Goal: Task Accomplishment & Management: Manage account settings

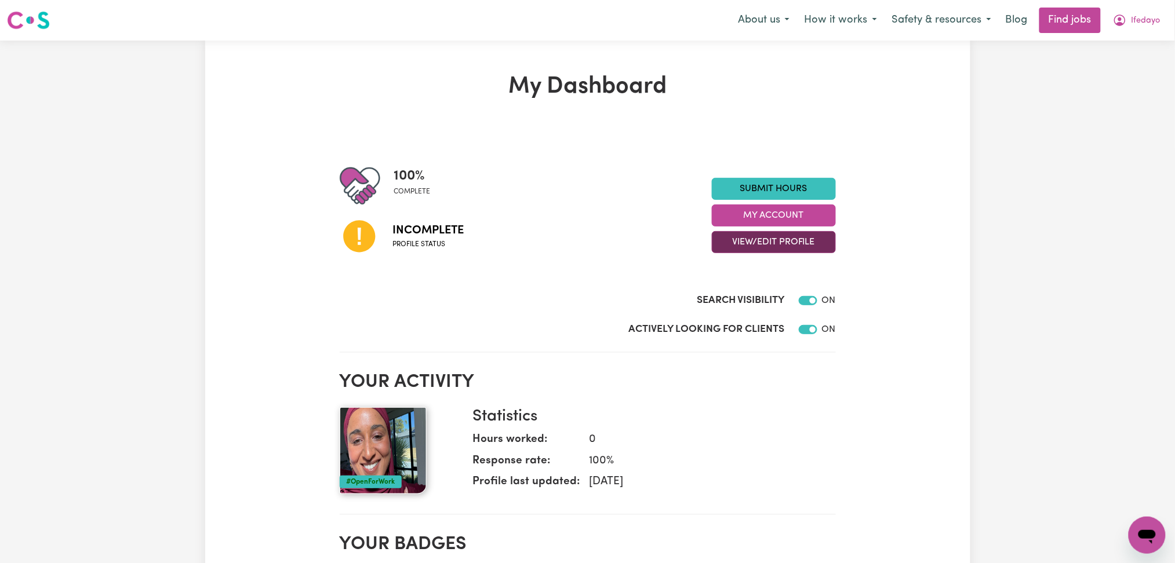
click at [784, 252] on button "View/Edit Profile" at bounding box center [774, 242] width 124 height 22
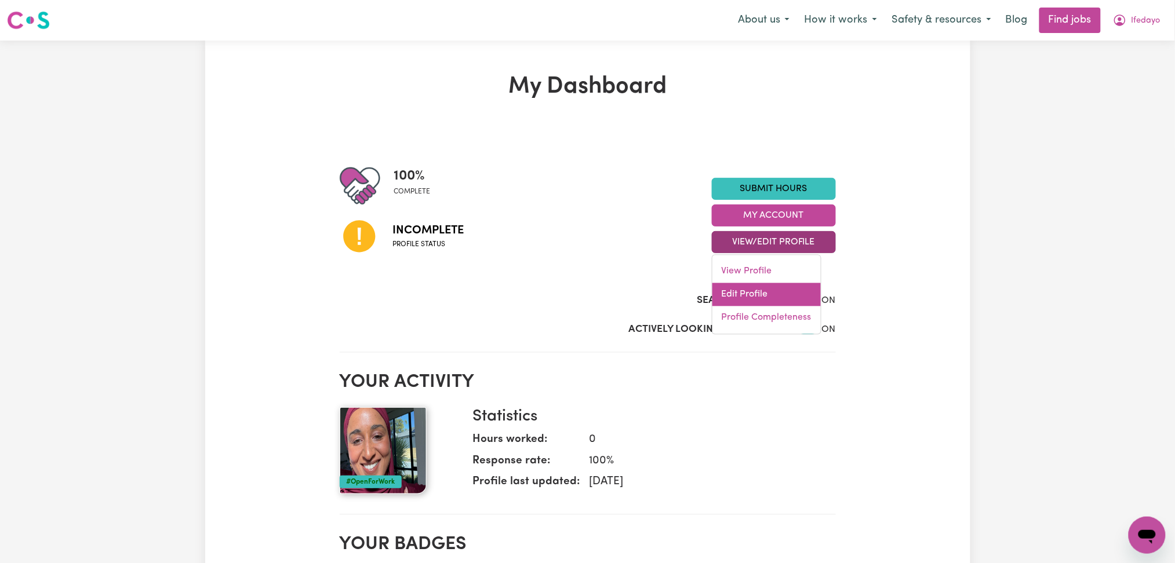
click at [764, 304] on link "Edit Profile" at bounding box center [766, 294] width 108 height 23
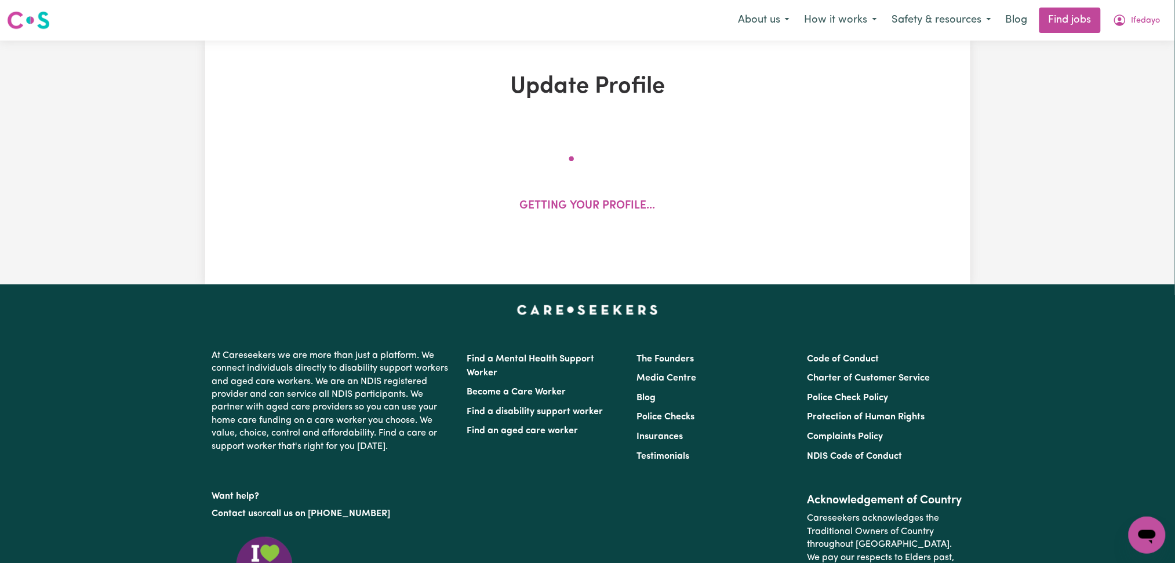
select select "[DEMOGRAPHIC_DATA]"
select select "[DEMOGRAPHIC_DATA] Citizen"
select select "Studying a healthcare related degree or qualification"
select select "38"
select select "40"
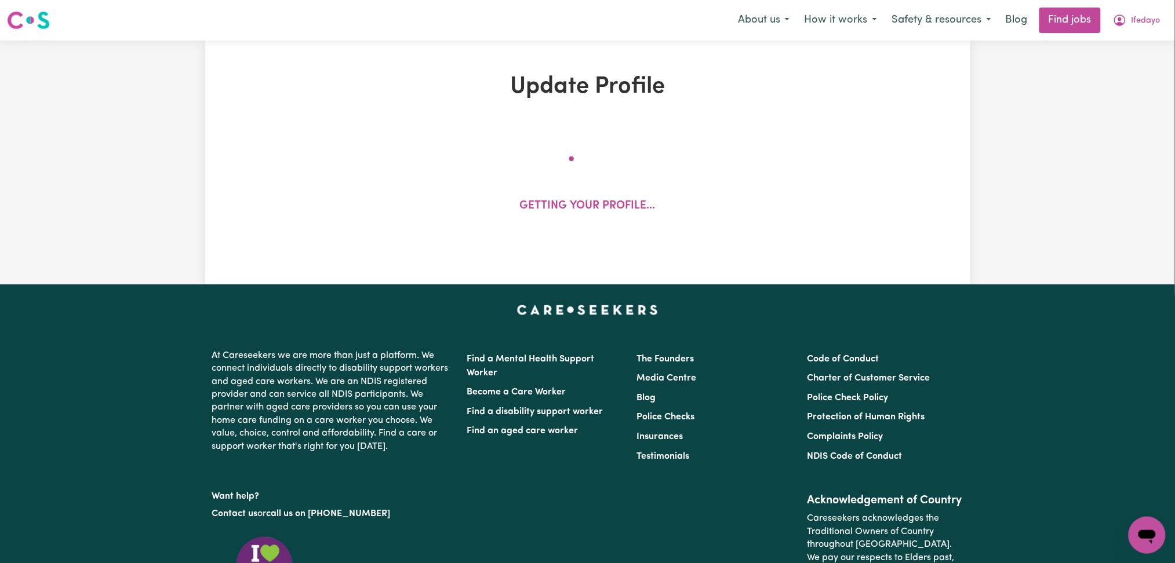
select select "42"
select select "47"
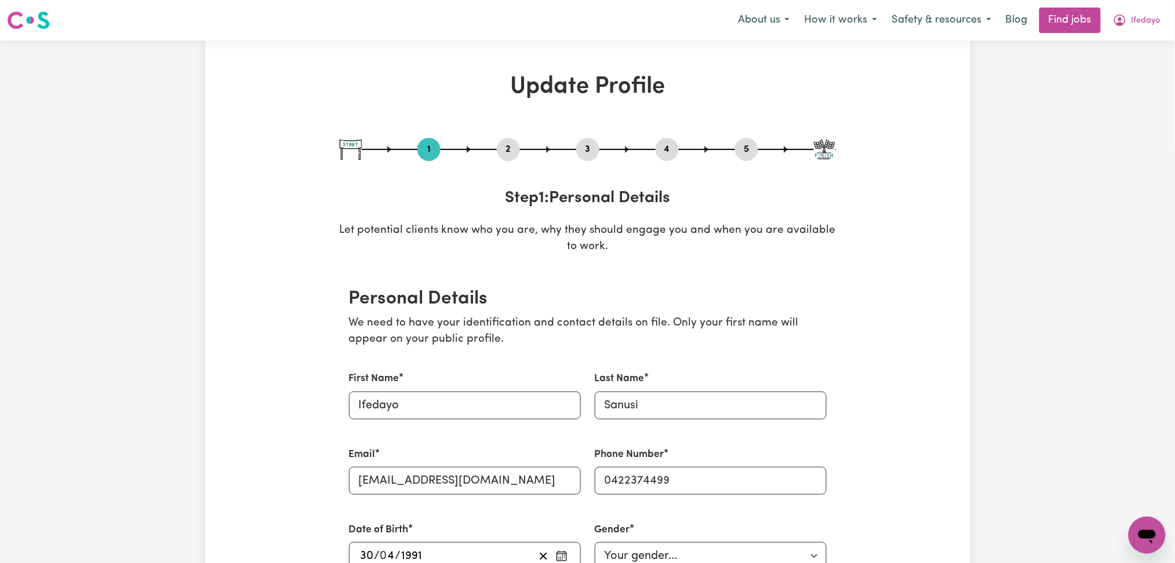
click at [505, 148] on button "2" at bounding box center [508, 149] width 23 height 15
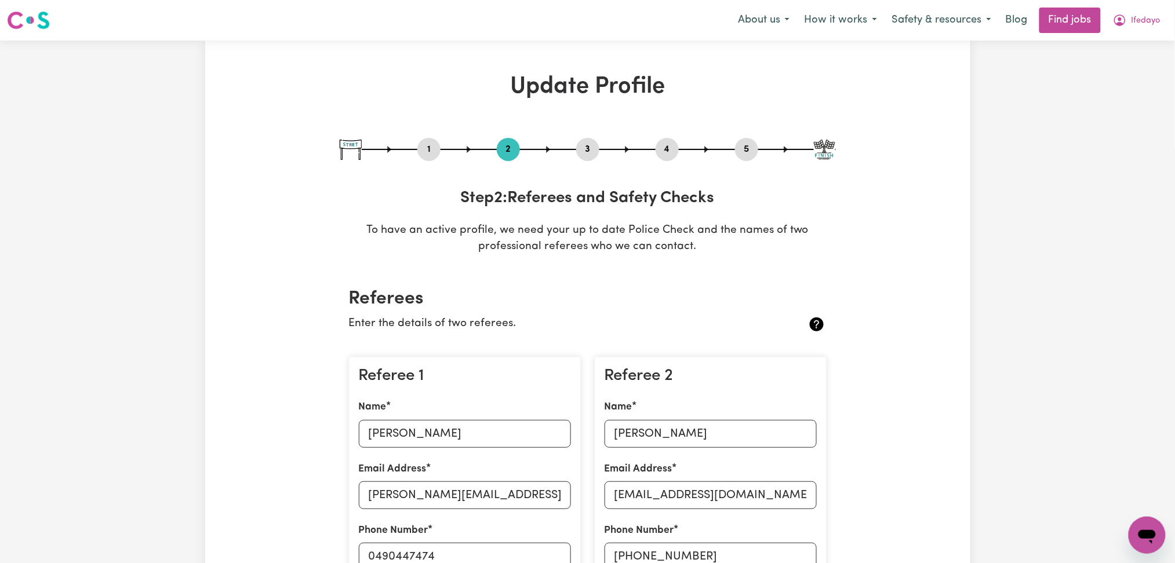
scroll to position [154, 0]
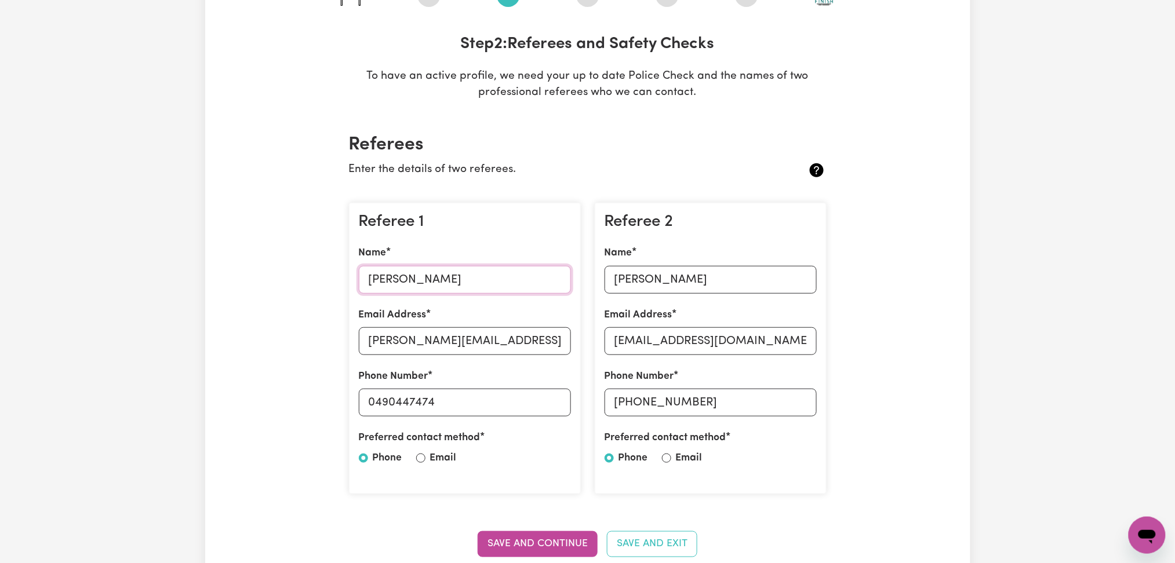
click at [425, 268] on input "[PERSON_NAME]" at bounding box center [465, 280] width 212 height 28
drag, startPoint x: 428, startPoint y: 315, endPoint x: 428, endPoint y: 328, distance: 13.3
click at [428, 321] on div "Email Address [PERSON_NAME][EMAIL_ADDRESS][PERSON_NAME][DOMAIN_NAME]" at bounding box center [465, 332] width 212 height 48
click at [429, 339] on input "[PERSON_NAME][EMAIL_ADDRESS][PERSON_NAME][DOMAIN_NAME]" at bounding box center [465, 341] width 212 height 28
drag, startPoint x: 375, startPoint y: 398, endPoint x: 530, endPoint y: 398, distance: 155.3
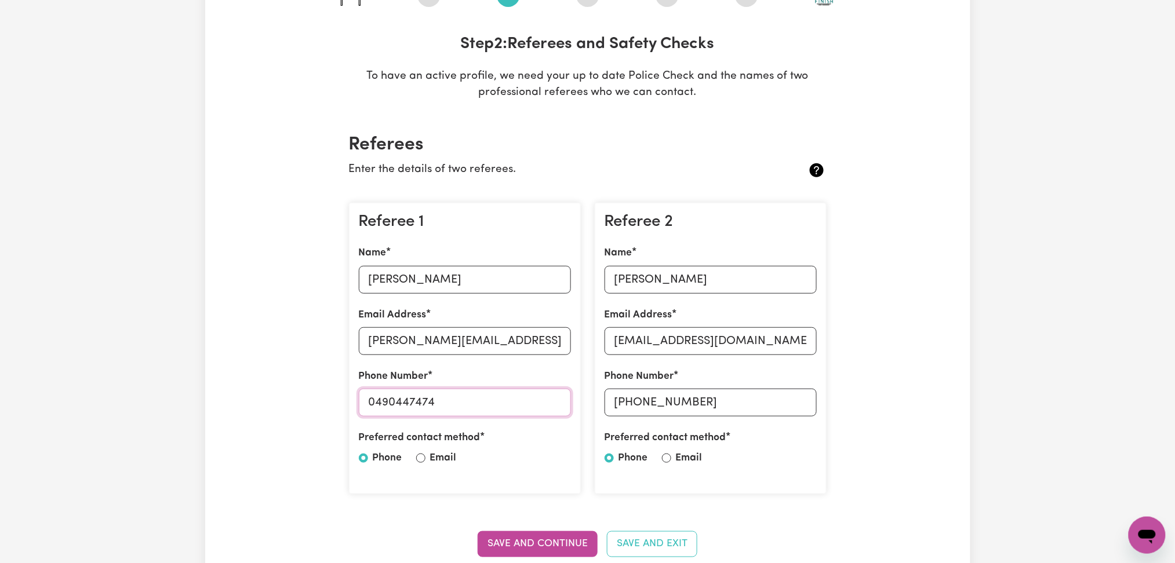
click at [530, 398] on input "0490447474" at bounding box center [465, 403] width 212 height 28
click at [674, 289] on input "[PERSON_NAME]" at bounding box center [710, 280] width 212 height 28
click at [641, 344] on input "[EMAIL_ADDRESS][DOMAIN_NAME]" at bounding box center [710, 341] width 212 height 28
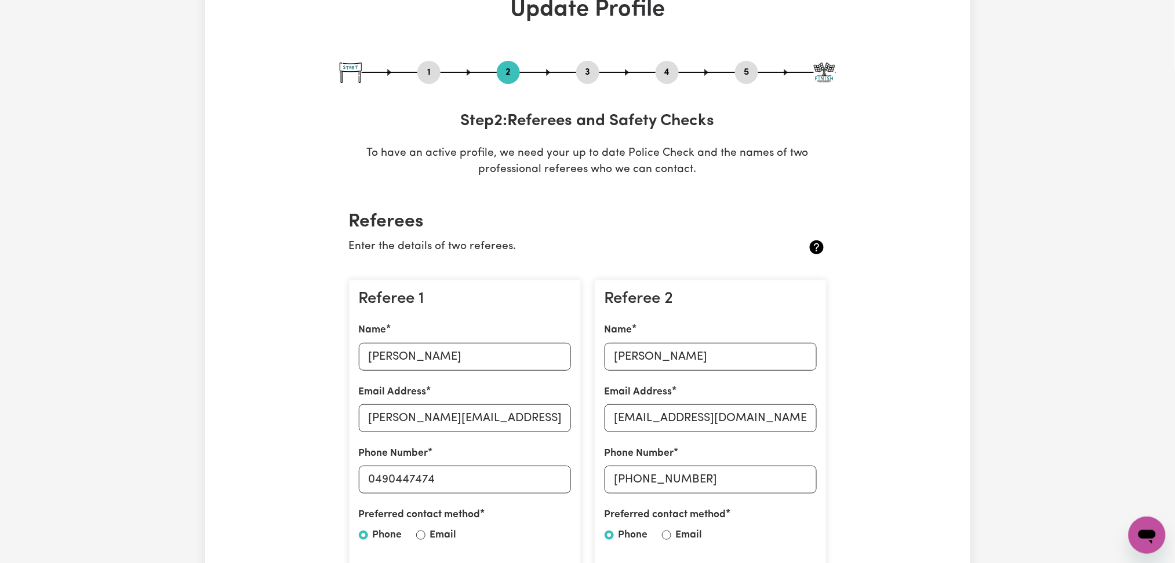
scroll to position [0, 0]
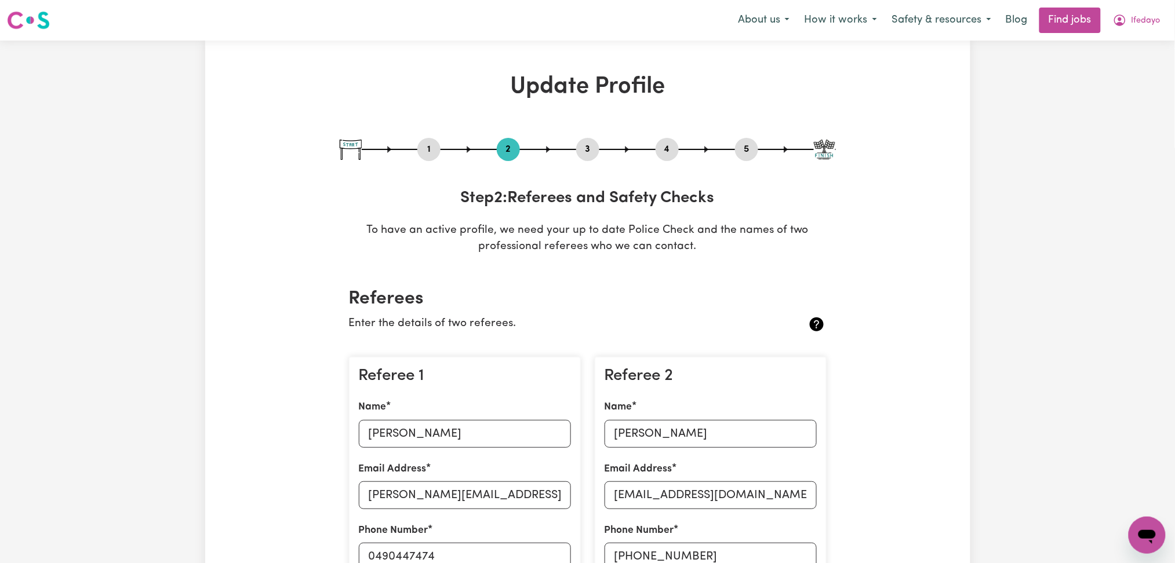
drag, startPoint x: 665, startPoint y: 142, endPoint x: 668, endPoint y: 148, distance: 6.2
click at [666, 143] on button "4" at bounding box center [666, 149] width 23 height 15
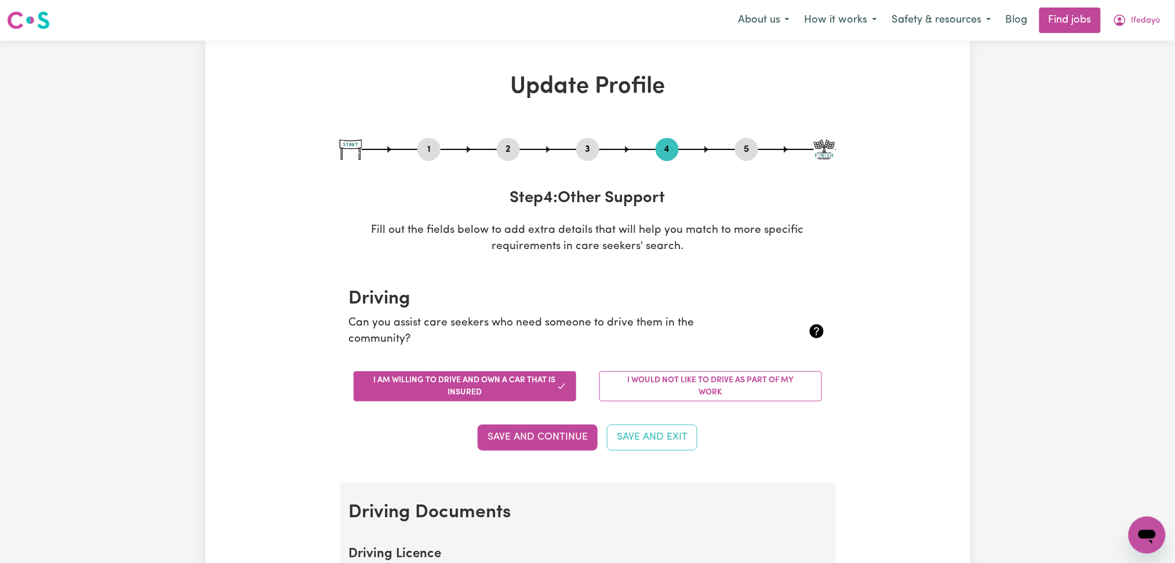
click at [743, 144] on button "5" at bounding box center [746, 149] width 23 height 15
select select "I am providing services privately on my own"
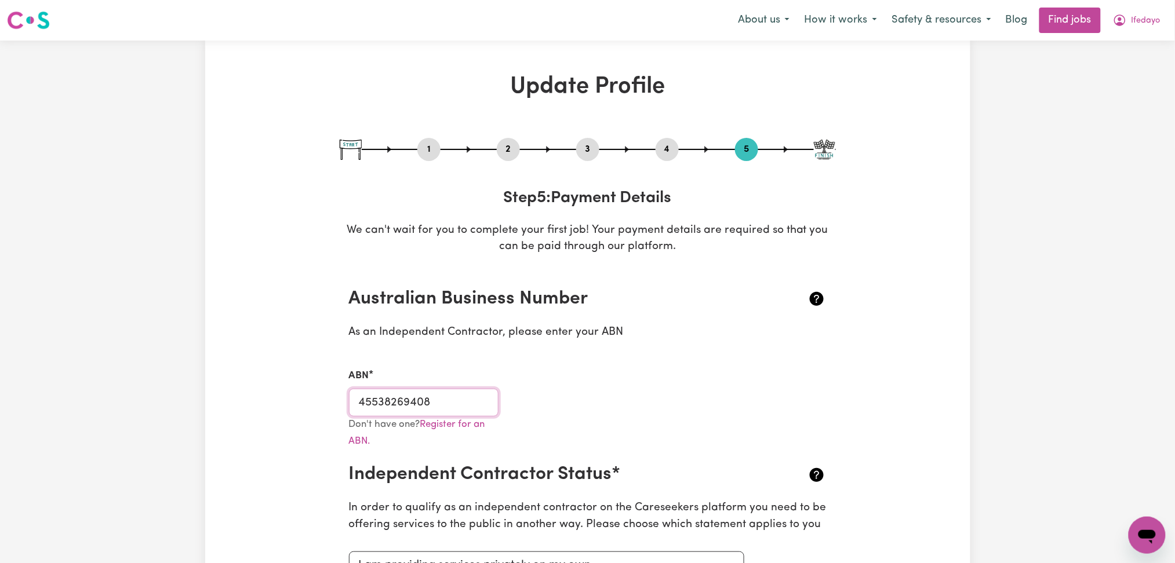
click at [484, 404] on input "45538269408" at bounding box center [424, 403] width 150 height 28
drag, startPoint x: 577, startPoint y: 152, endPoint x: 578, endPoint y: 160, distance: 8.1
click at [578, 152] on button "3" at bounding box center [587, 149] width 23 height 15
select select "2020"
select select "2023"
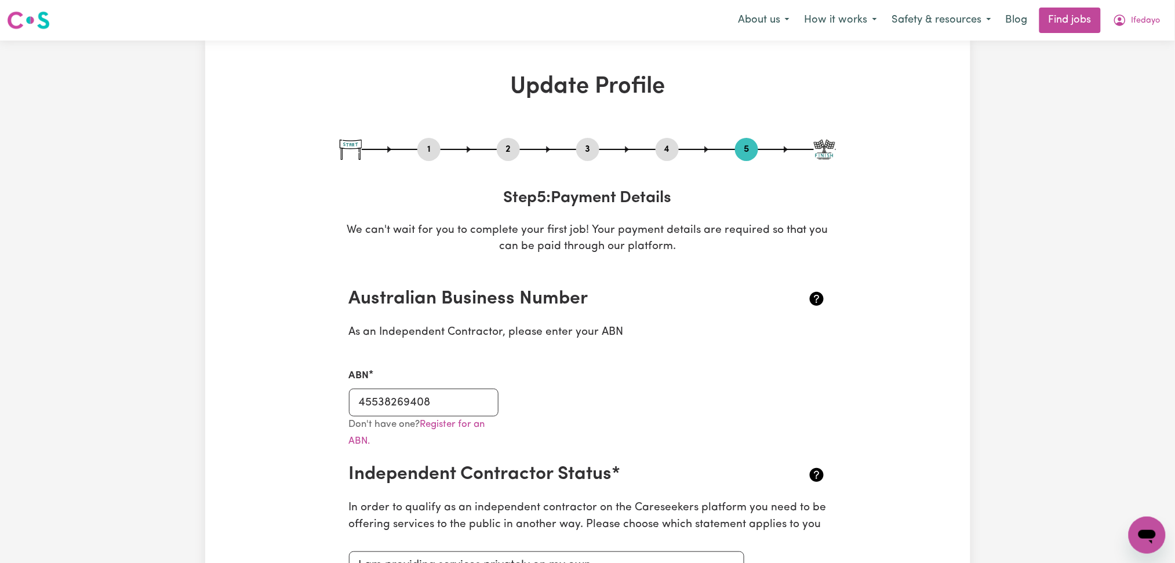
select select "2024"
select select "Certificate III (Individual Support)"
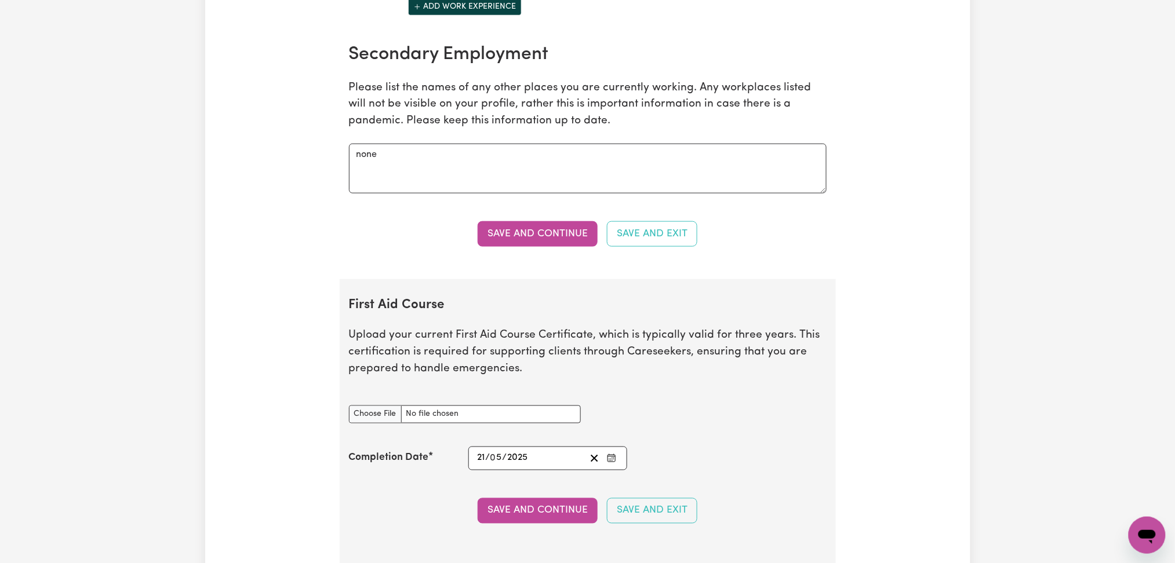
scroll to position [2318, 0]
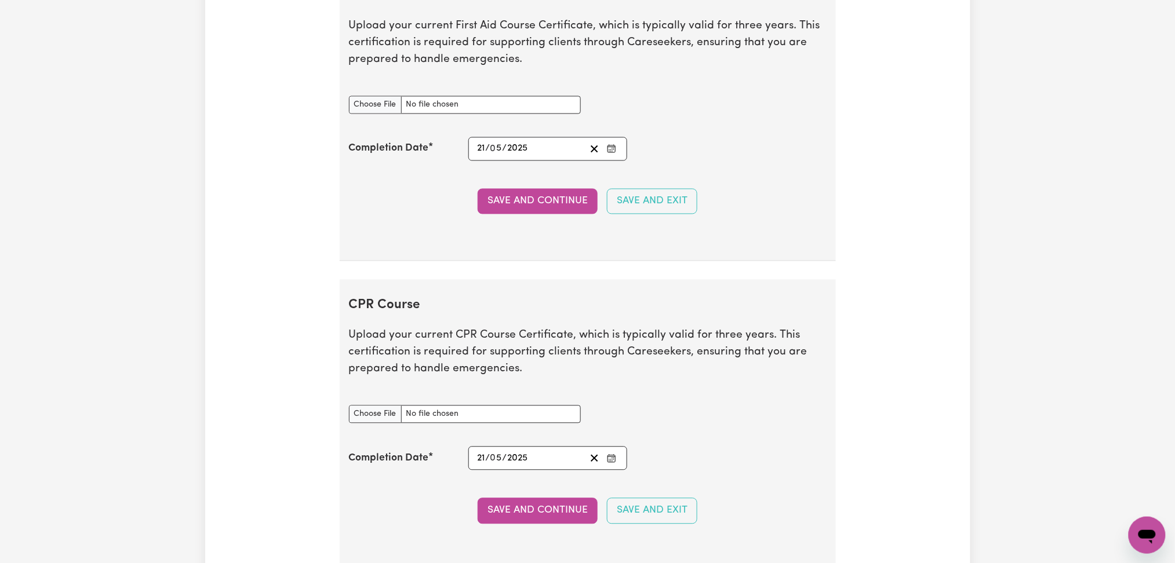
click at [615, 152] on rect "Enter the Completion Date of your First Aid Course" at bounding box center [612, 149] width 8 height 7
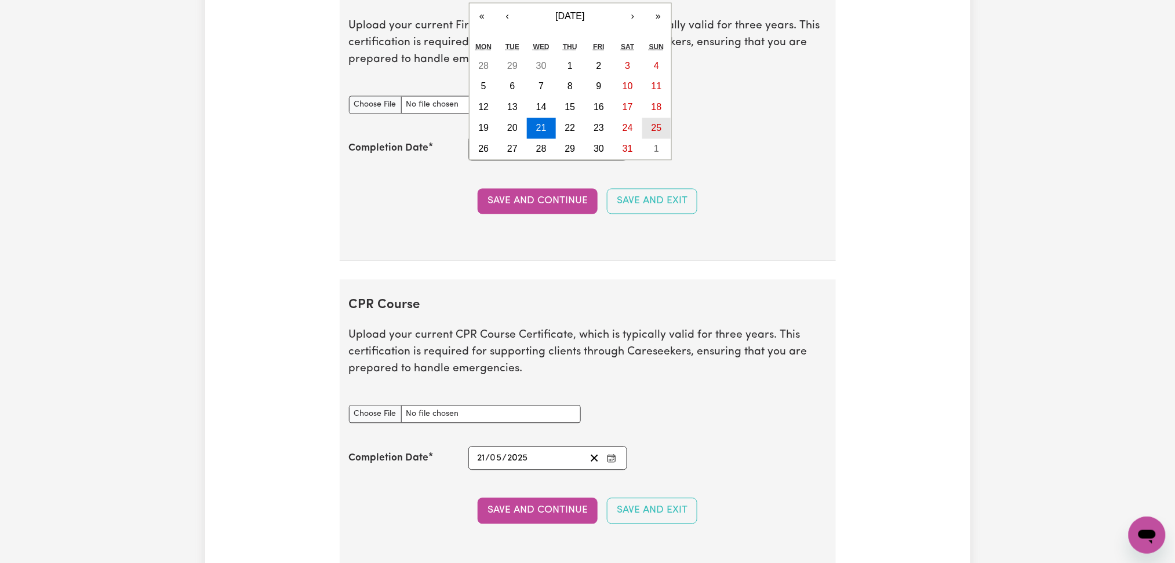
click at [652, 131] on abbr "25" at bounding box center [656, 128] width 10 height 10
type input "[DATE]"
type input "25"
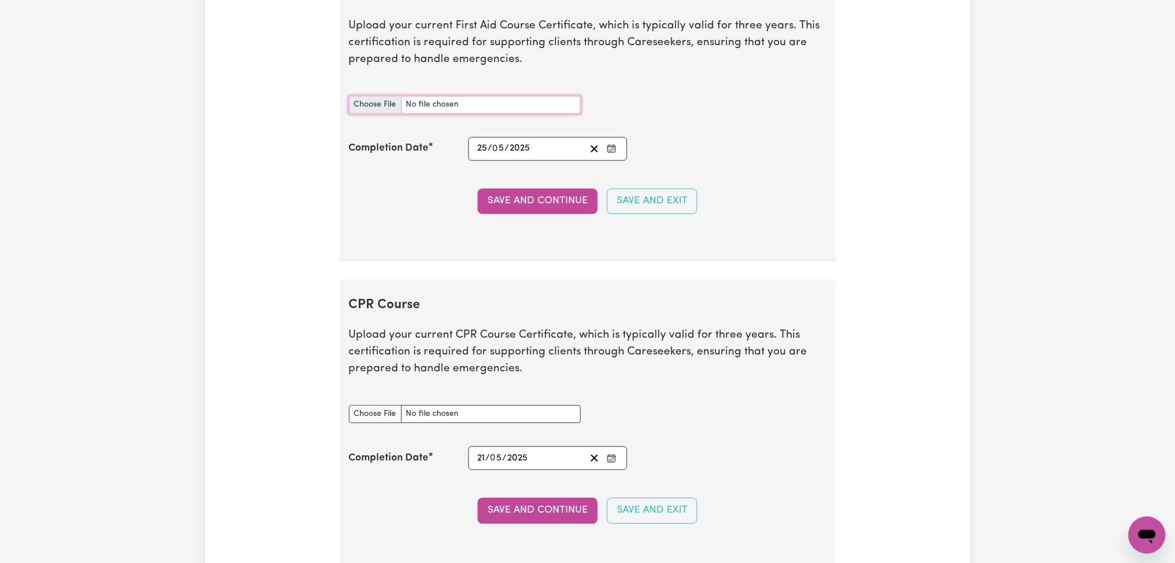
click at [362, 106] on input "First Aid Course document" at bounding box center [465, 105] width 232 height 18
type input "C:\fakepath\[PERSON_NAME] CPR and First Aid Certificate 25052025.pdf"
click at [539, 211] on button "Save and Continue" at bounding box center [537, 201] width 120 height 25
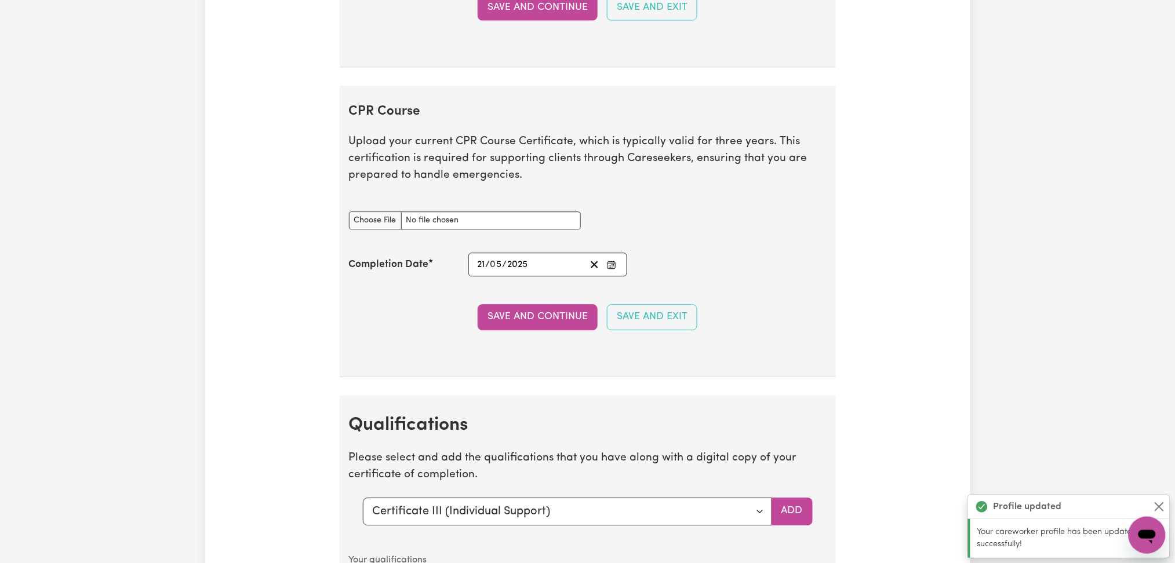
scroll to position [2600, 0]
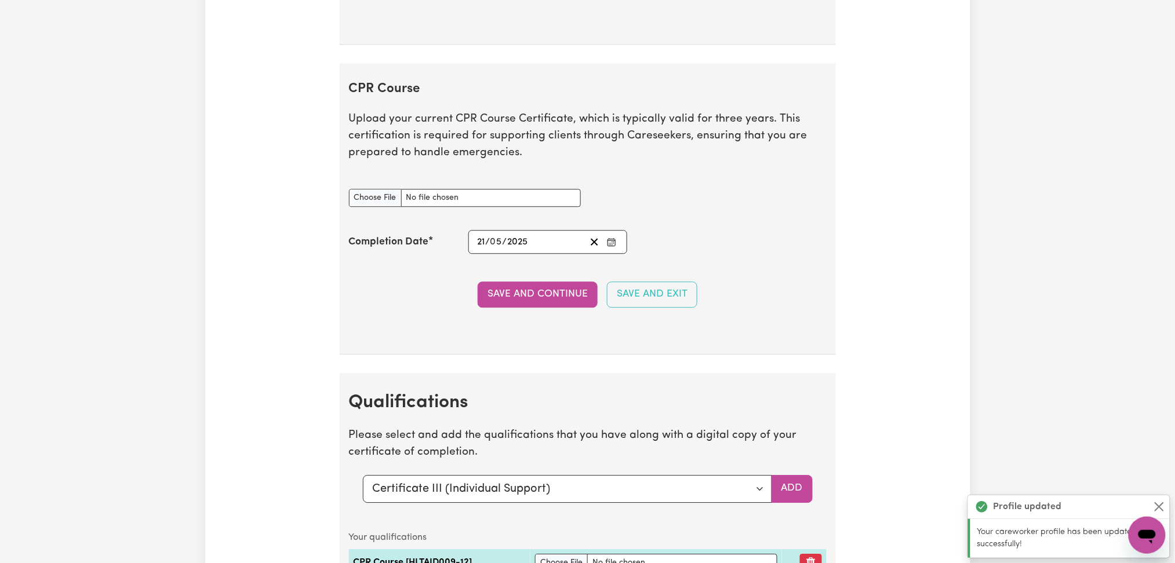
click at [614, 239] on icon "Enter the Completion Date of your CPR Course" at bounding box center [611, 238] width 5 height 1
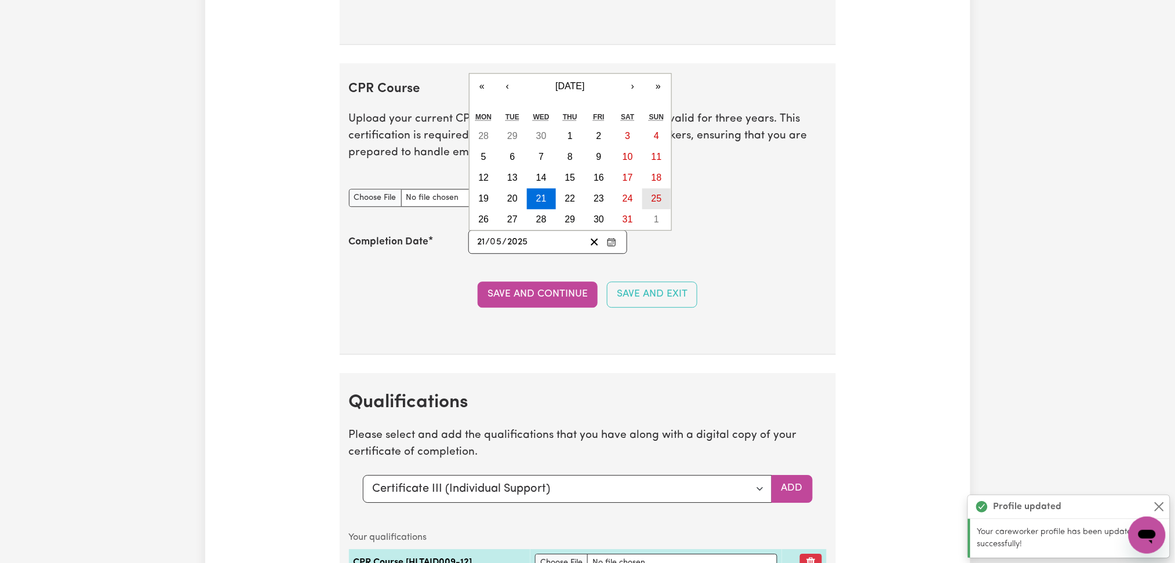
click at [651, 203] on button "25" at bounding box center [656, 198] width 29 height 21
type input "[DATE]"
type input "25"
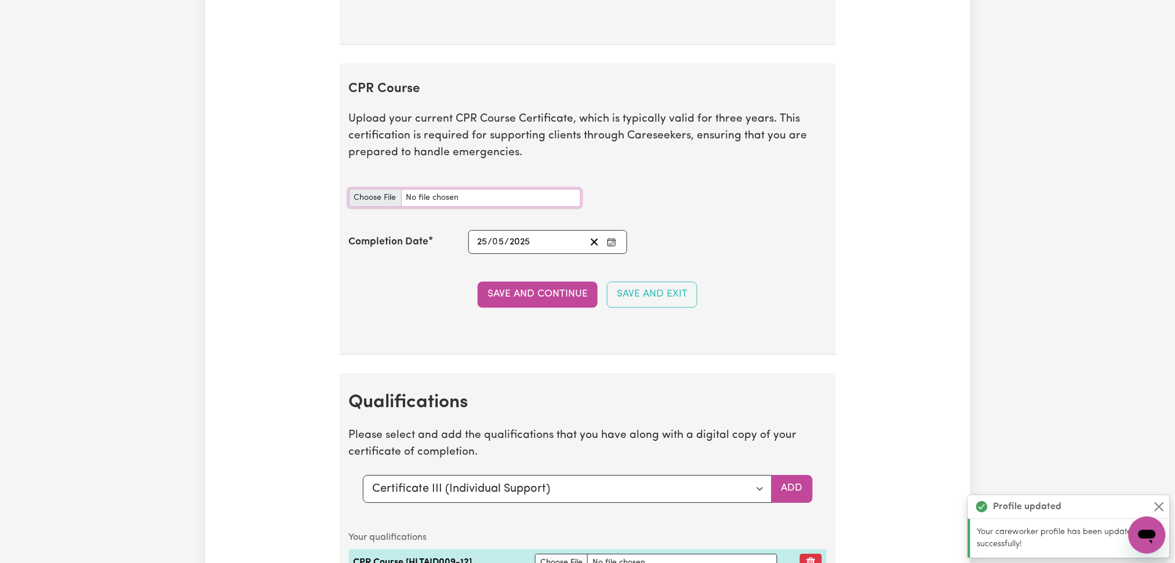
click at [378, 200] on input "CPR Course document" at bounding box center [465, 198] width 232 height 18
type input "C:\fakepath\[PERSON_NAME] CPR and First Aid Certificate 25052025.pdf"
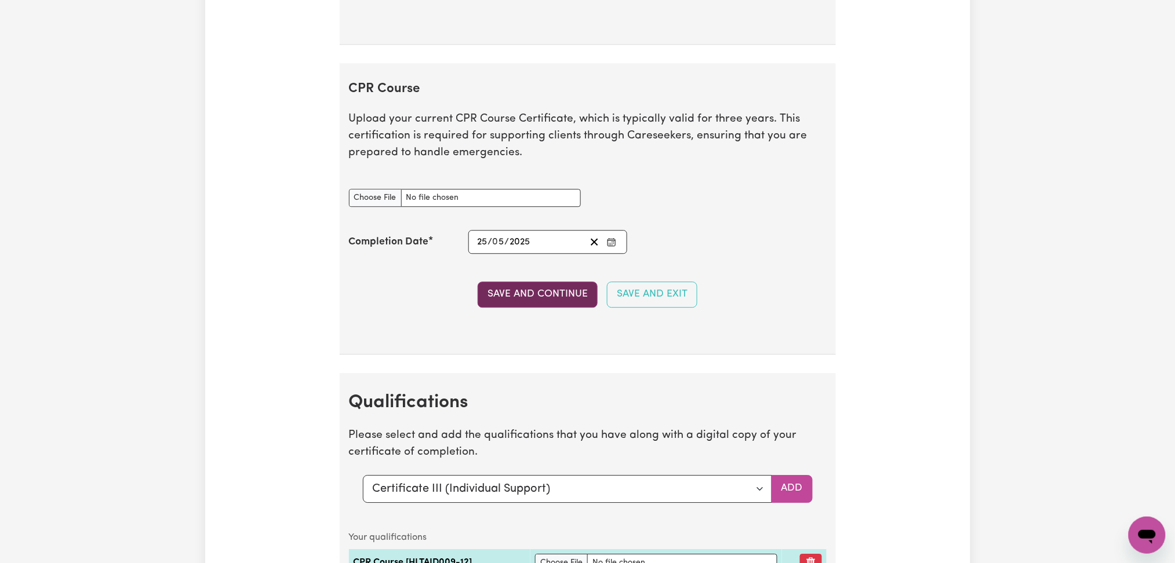
click at [513, 292] on button "Save and Continue" at bounding box center [537, 294] width 120 height 25
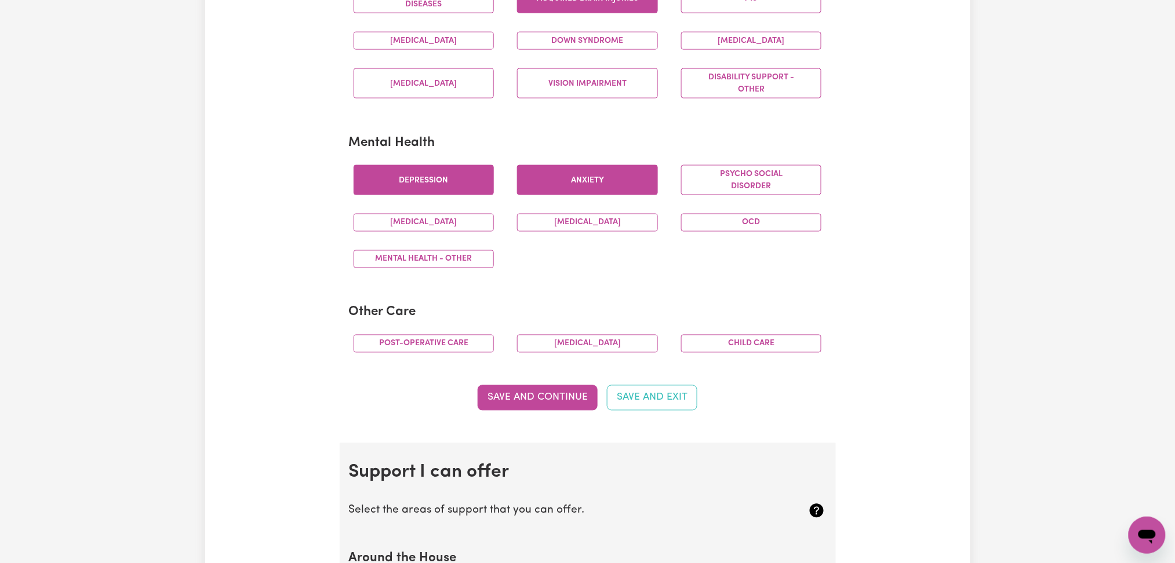
scroll to position [0, 0]
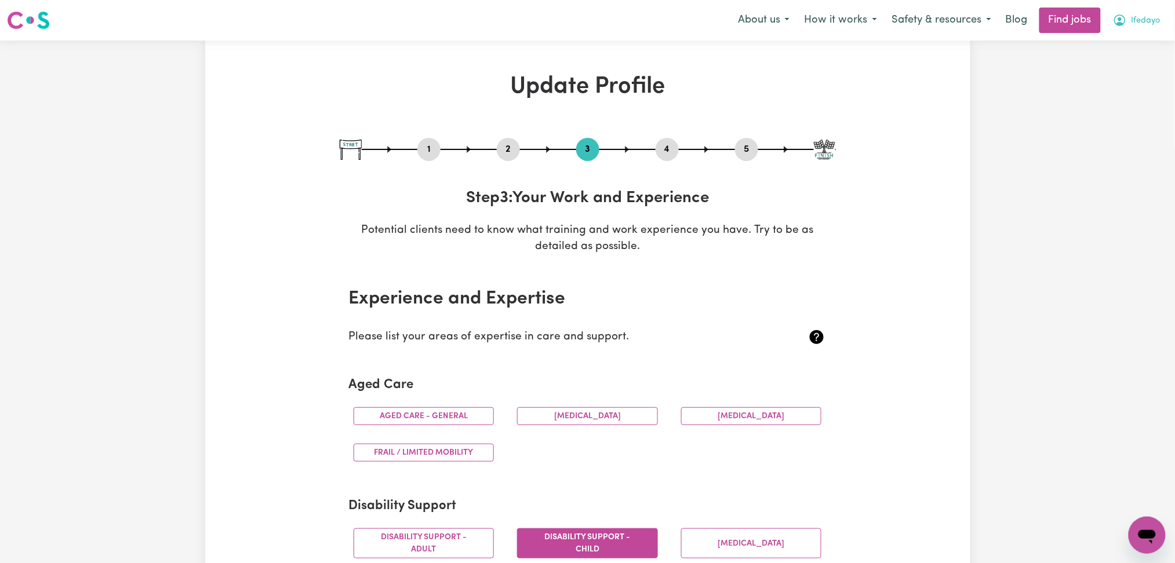
click at [1150, 27] on span "Ifedayo" at bounding box center [1145, 20] width 29 height 13
click at [1134, 66] on link "My Dashboard" at bounding box center [1121, 67] width 92 height 22
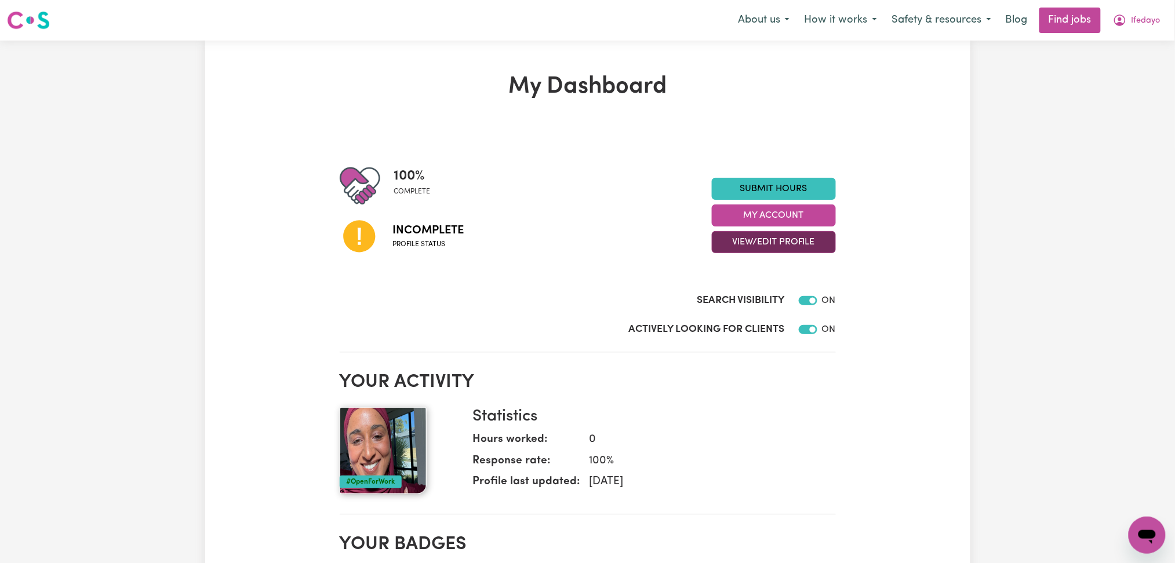
drag, startPoint x: 734, startPoint y: 250, endPoint x: 738, endPoint y: 245, distance: 6.3
click at [734, 250] on button "View/Edit Profile" at bounding box center [774, 242] width 124 height 22
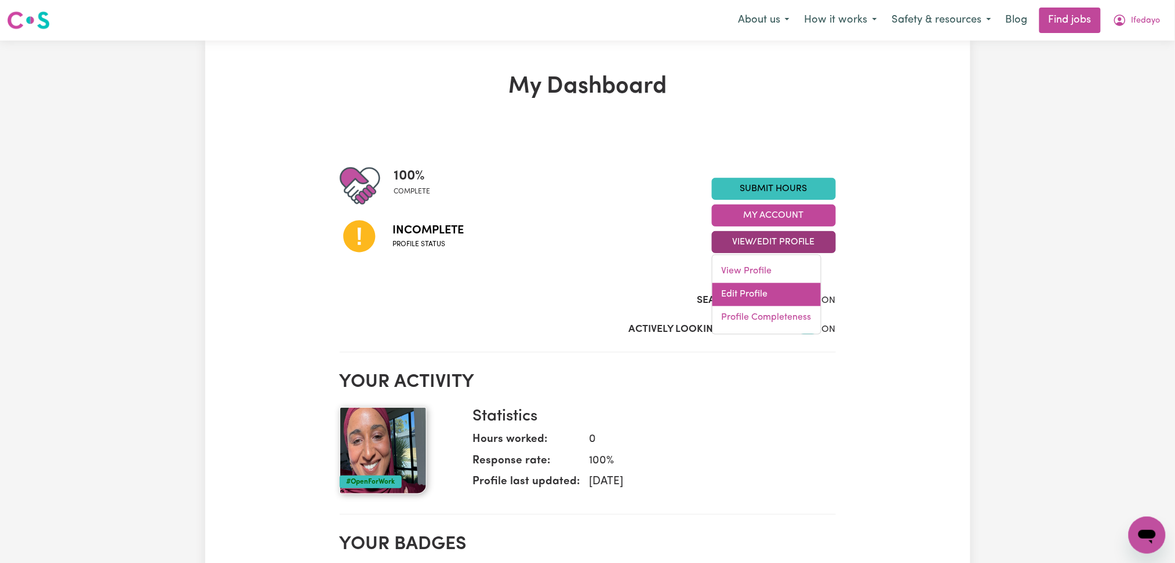
click at [739, 293] on link "Edit Profile" at bounding box center [766, 294] width 108 height 23
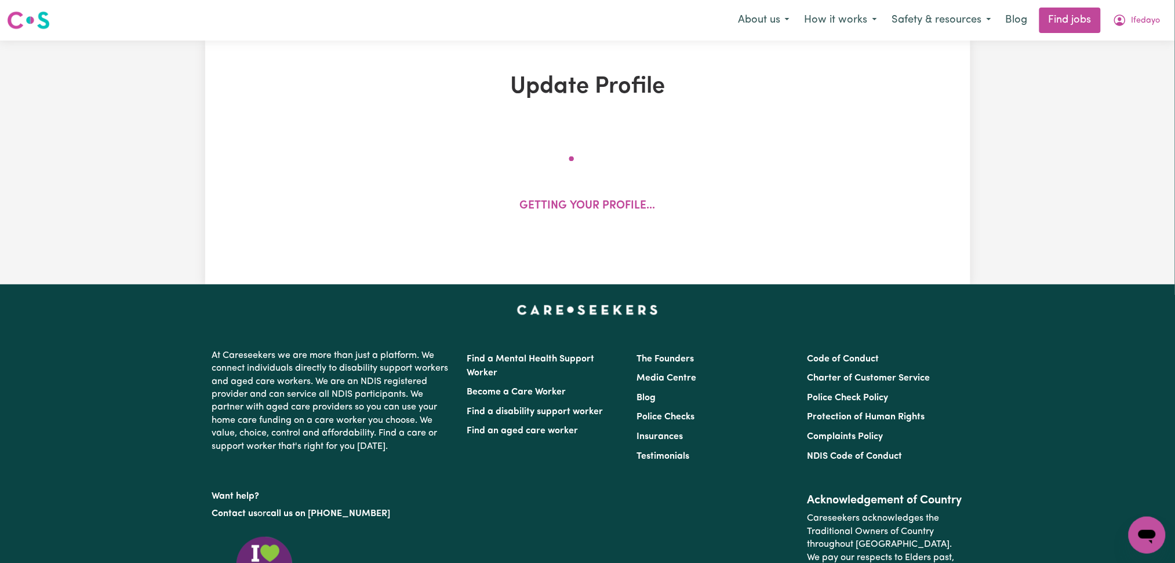
select select "[DEMOGRAPHIC_DATA]"
select select "[DEMOGRAPHIC_DATA] Citizen"
select select "Studying a healthcare related degree or qualification"
select select "38"
select select "40"
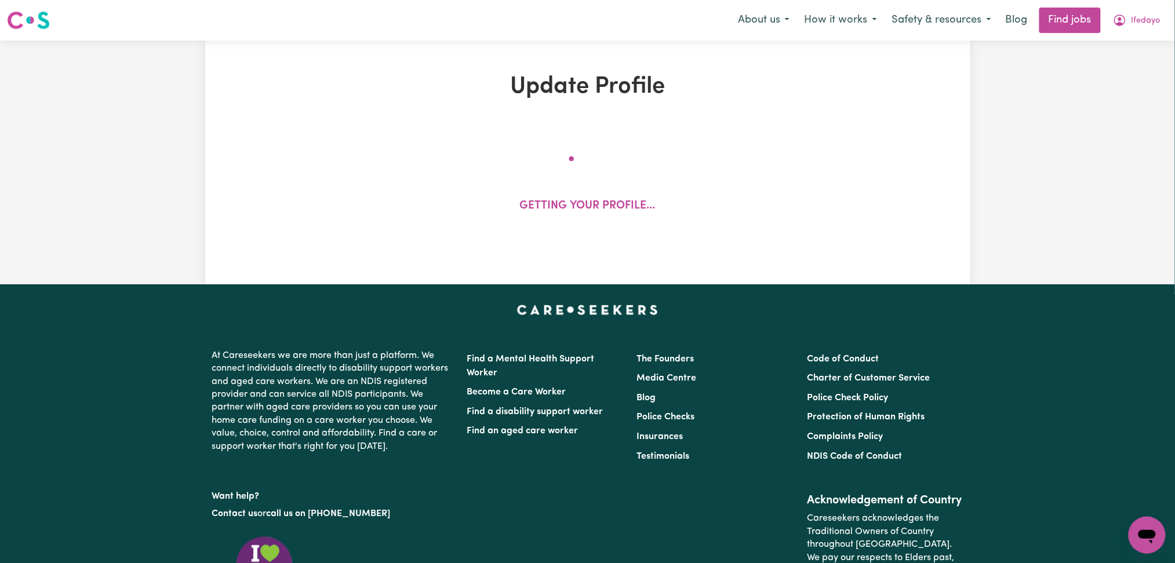
select select "42"
select select "47"
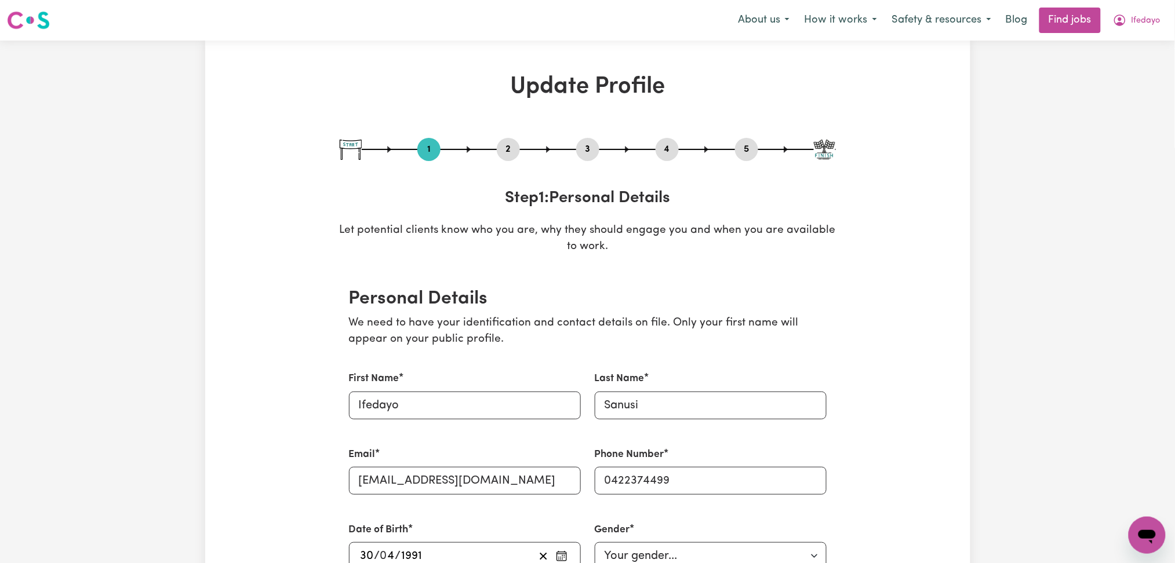
click at [586, 152] on button "3" at bounding box center [587, 149] width 23 height 15
select select "2020"
select select "2023"
select select "2024"
select select "Certificate III (Individual Support)"
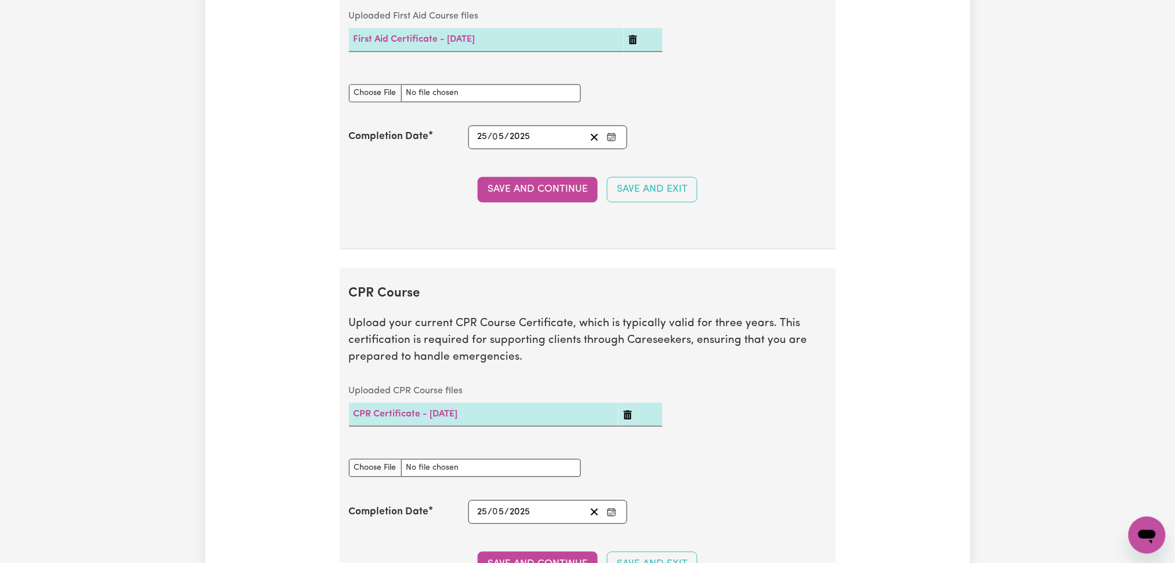
scroll to position [2240, 0]
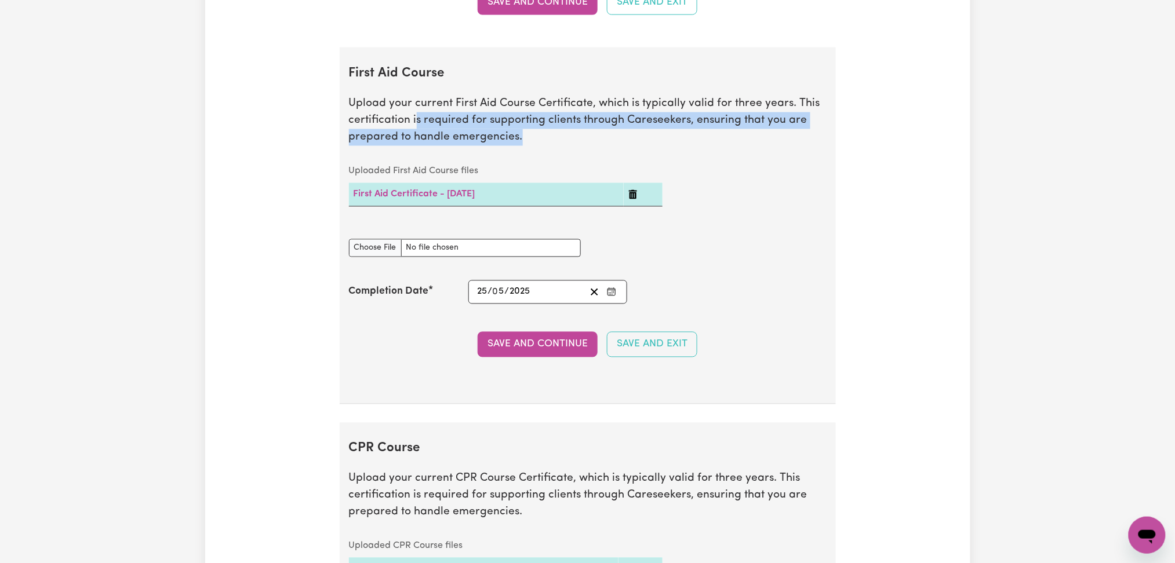
drag, startPoint x: 421, startPoint y: 123, endPoint x: 653, endPoint y: 140, distance: 232.9
click at [650, 140] on p "Upload your current First Aid Course Certificate, which is typically valid for …" at bounding box center [587, 121] width 477 height 50
click at [687, 138] on p "Upload your current First Aid Course Certificate, which is typically valid for …" at bounding box center [587, 121] width 477 height 50
drag, startPoint x: 684, startPoint y: 119, endPoint x: 755, endPoint y: 189, distance: 100.0
click at [752, 189] on section "First Aid Course Upload your current First Aid Course Certificate, which is typ…" at bounding box center [588, 226] width 496 height 357
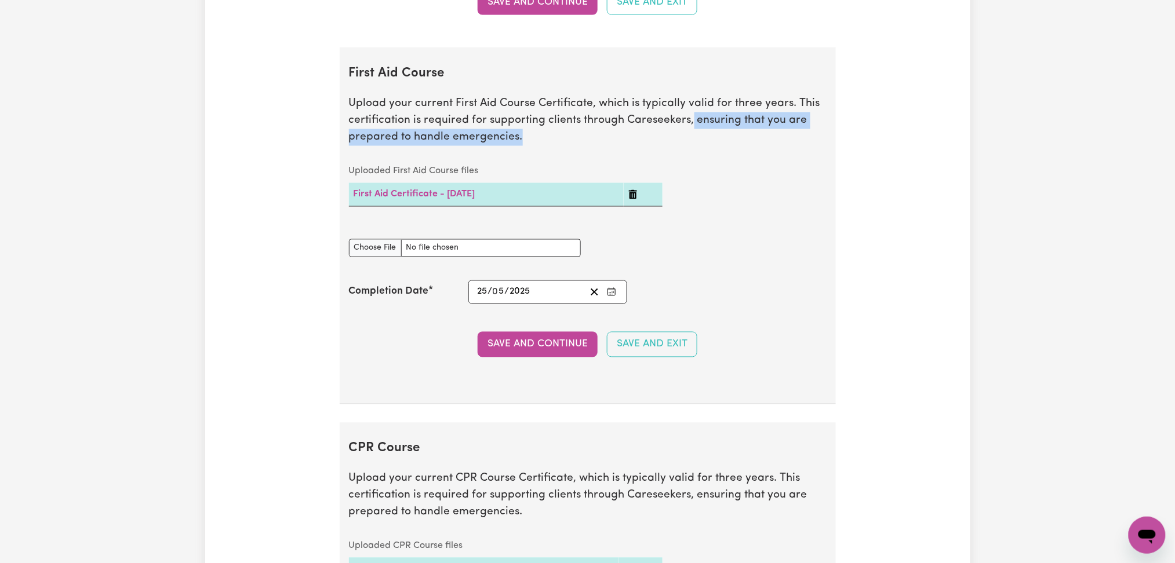
click at [779, 204] on div "Uploaded First Aid Course files First Aid Certificate - [DATE]" at bounding box center [587, 192] width 491 height 65
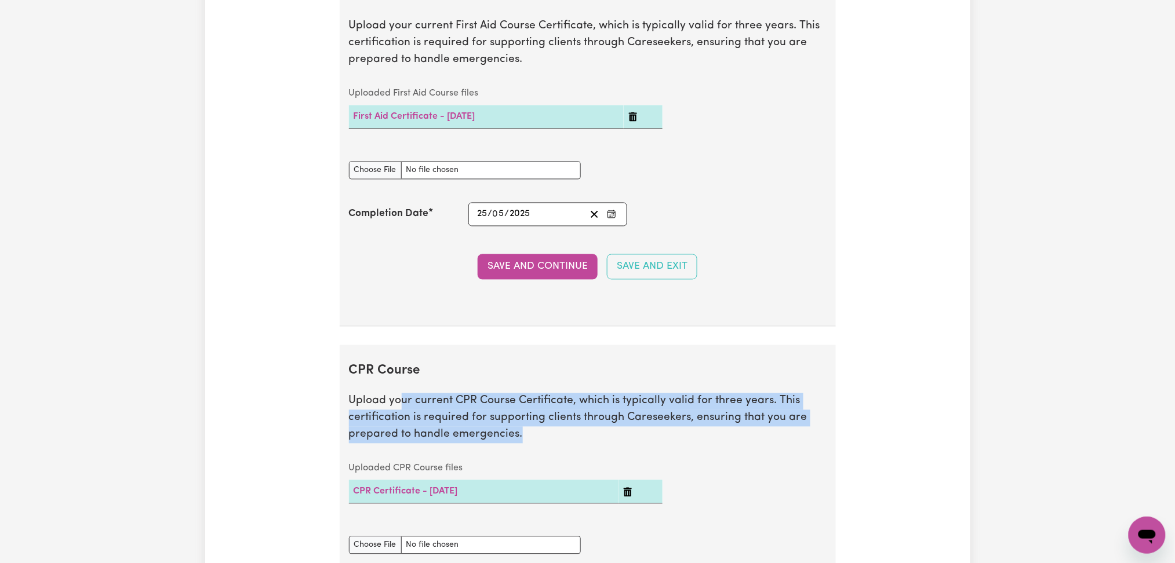
drag, startPoint x: 409, startPoint y: 409, endPoint x: 561, endPoint y: 451, distance: 158.7
click at [550, 451] on section "CPR Course Upload your current CPR Course Certificate, which is typically valid…" at bounding box center [588, 523] width 496 height 357
click at [568, 451] on section "CPR Course Upload your current CPR Course Certificate, which is typically valid…" at bounding box center [588, 523] width 496 height 357
drag, startPoint x: 580, startPoint y: 407, endPoint x: 601, endPoint y: 439, distance: 38.6
click at [601, 439] on p "Upload your current CPR Course Certificate, which is typically valid for three …" at bounding box center [587, 418] width 477 height 50
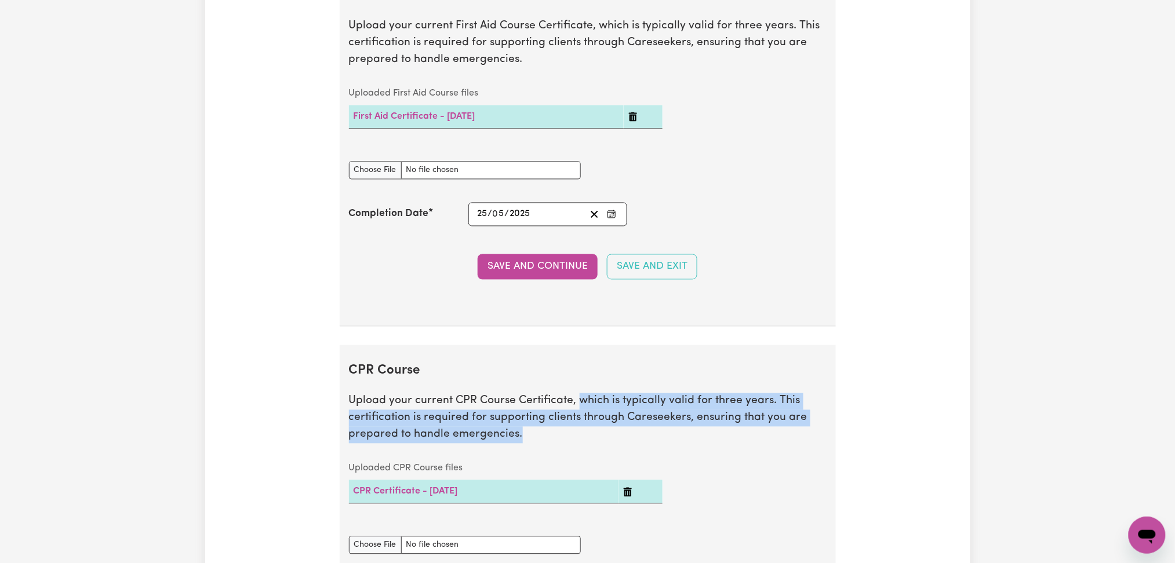
click at [601, 439] on p "Upload your current CPR Course Certificate, which is typically valid for three …" at bounding box center [587, 418] width 477 height 50
drag, startPoint x: 414, startPoint y: 420, endPoint x: 477, endPoint y: 432, distance: 63.6
click at [477, 432] on p "Upload your current CPR Course Certificate, which is typically valid for three …" at bounding box center [587, 418] width 477 height 50
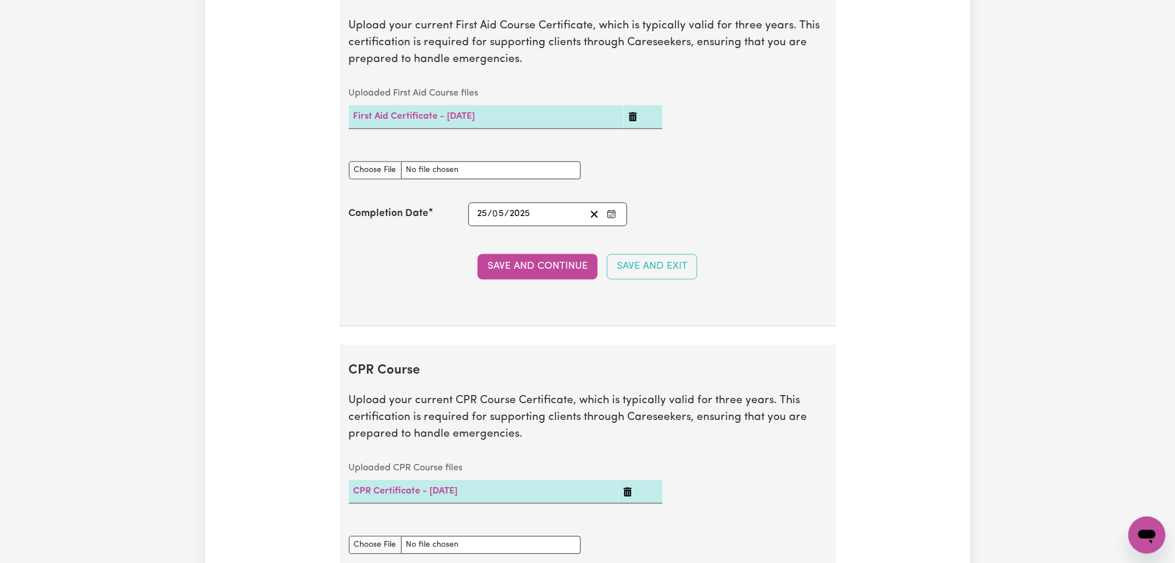
click at [622, 443] on p "Upload your current CPR Course Certificate, which is typically valid for three …" at bounding box center [587, 418] width 477 height 50
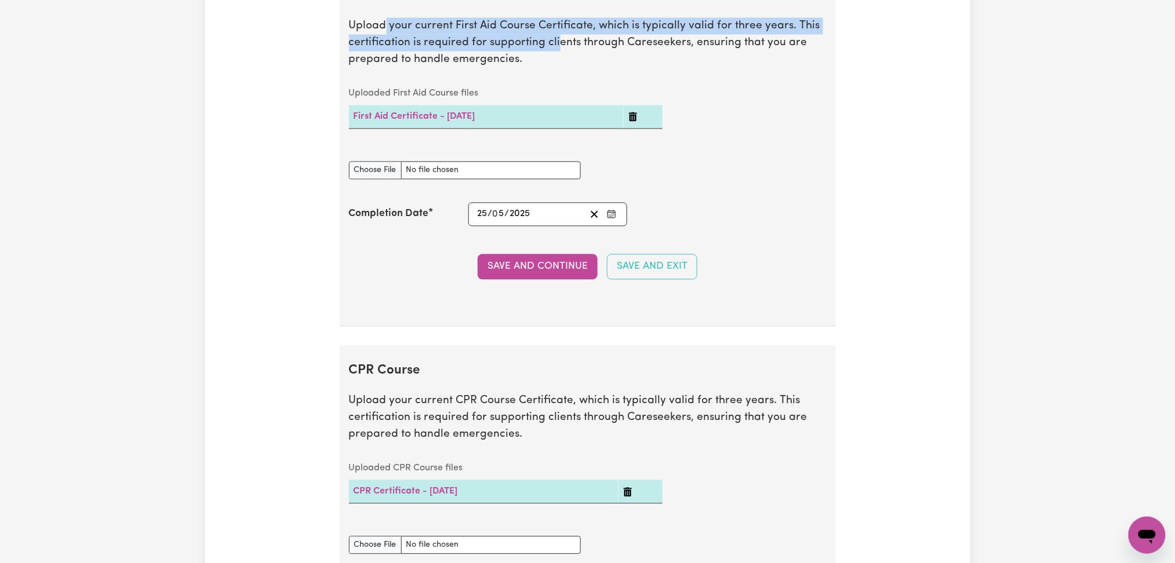
drag, startPoint x: 382, startPoint y: 27, endPoint x: 566, endPoint y: 53, distance: 185.5
click at [561, 50] on p "Upload your current First Aid Course Certificate, which is typically valid for …" at bounding box center [587, 43] width 477 height 50
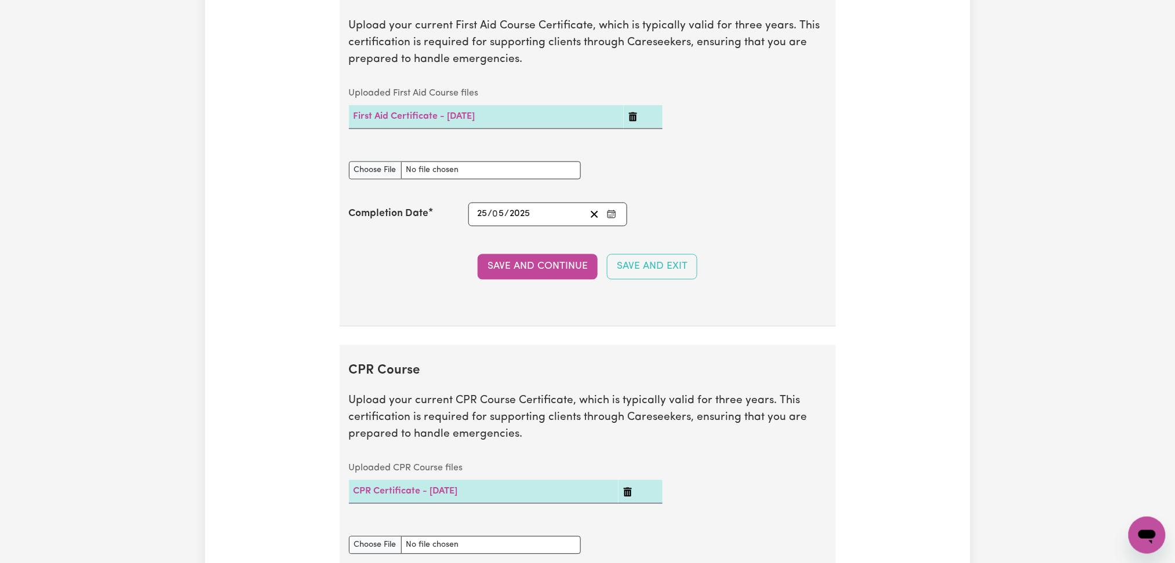
click at [568, 55] on p "Upload your current First Aid Course Certificate, which is typically valid for …" at bounding box center [587, 43] width 477 height 50
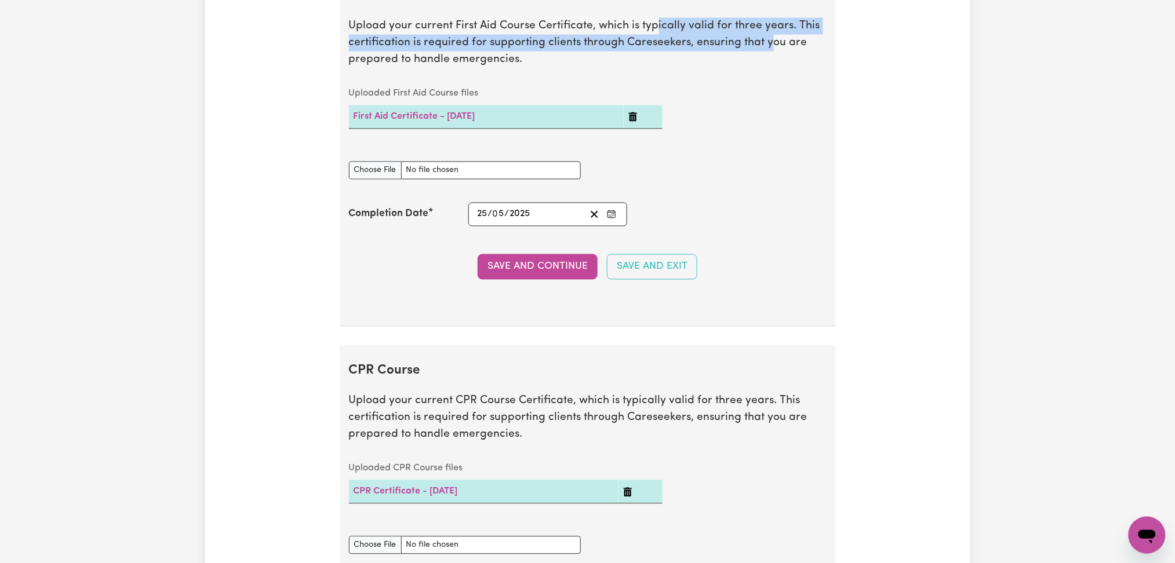
drag, startPoint x: 653, startPoint y: 32, endPoint x: 767, endPoint y: 40, distance: 113.9
click at [767, 40] on p "Upload your current First Aid Course Certificate, which is typically valid for …" at bounding box center [587, 43] width 477 height 50
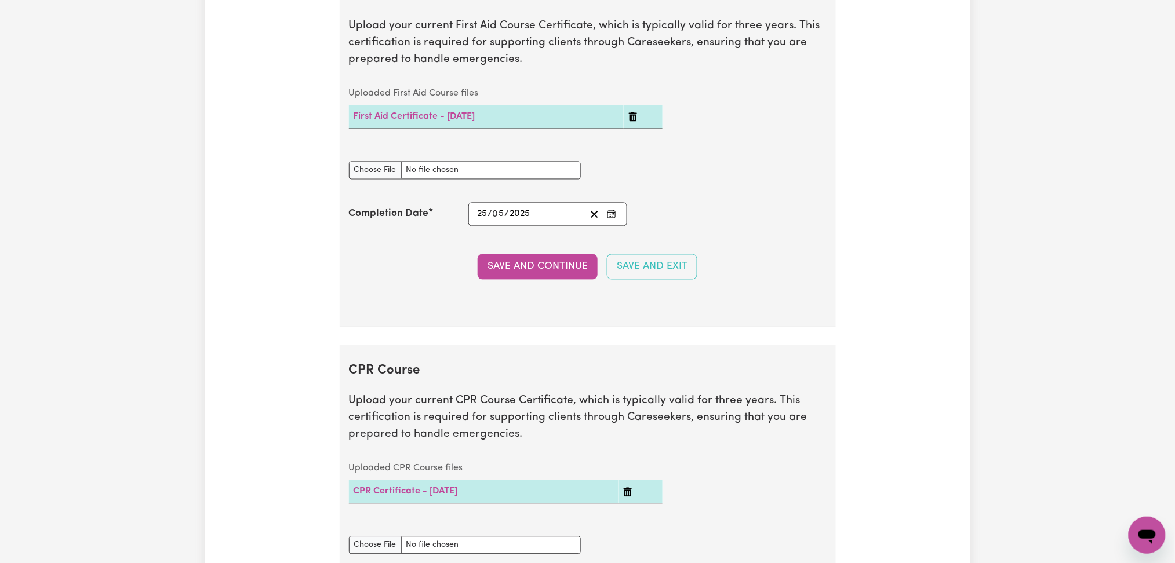
click at [809, 84] on div "Uploaded First Aid Course files First Aid Certificate - [DATE]" at bounding box center [587, 114] width 491 height 65
drag, startPoint x: 373, startPoint y: 47, endPoint x: 749, endPoint y: 104, distance: 379.7
click at [582, 48] on p "Upload your current First Aid Course Certificate, which is typically valid for …" at bounding box center [587, 43] width 477 height 50
click at [749, 104] on div "Uploaded First Aid Course files First Aid Certificate - [DATE]" at bounding box center [587, 114] width 491 height 65
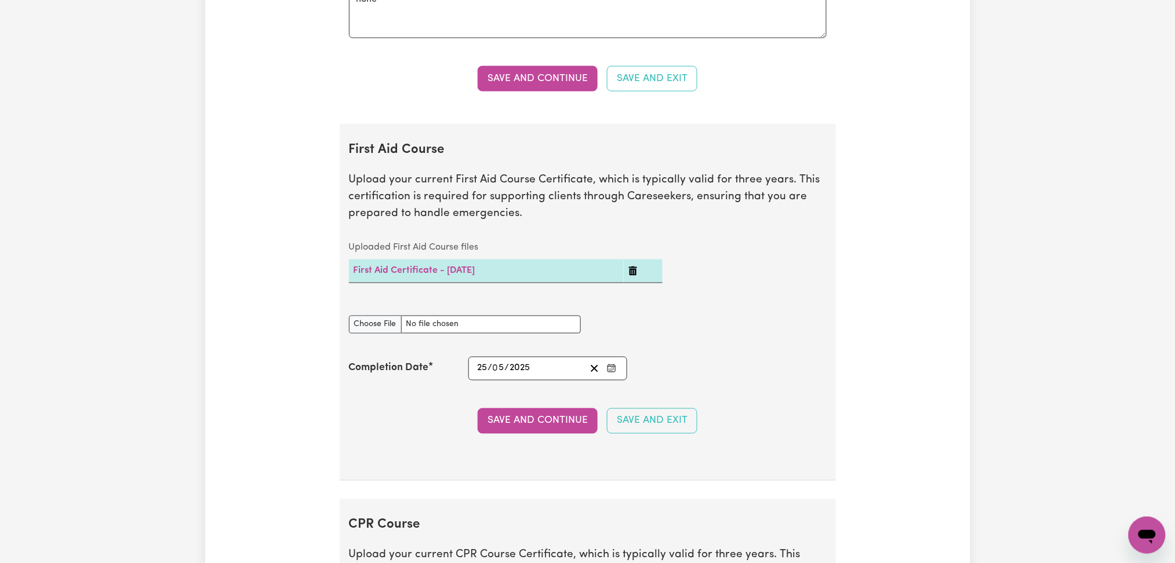
drag, startPoint x: 1048, startPoint y: 324, endPoint x: 1048, endPoint y: 334, distance: 9.3
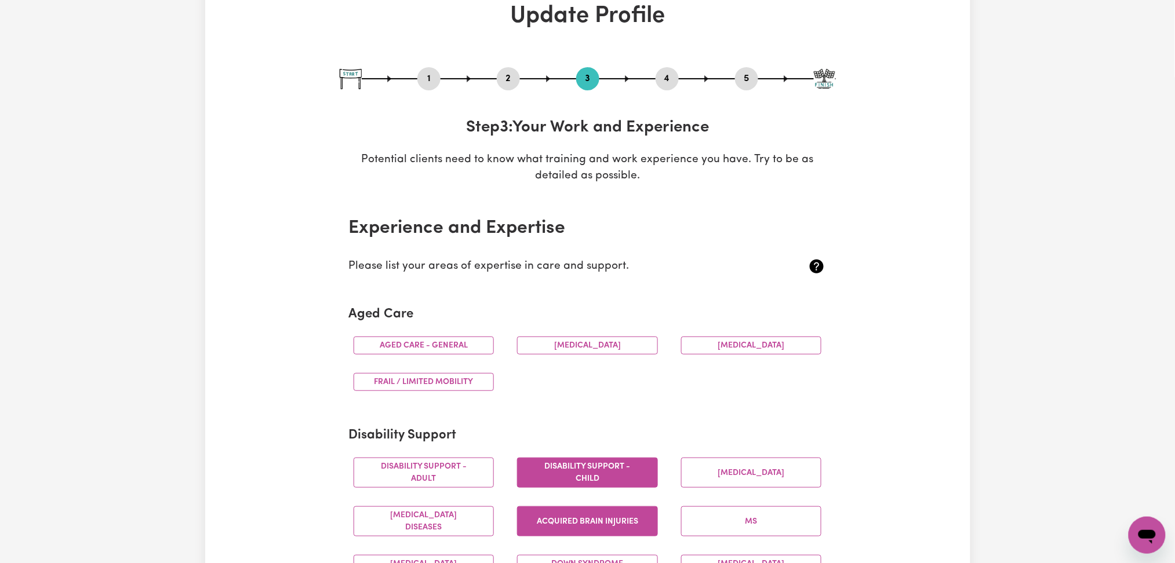
scroll to position [0, 0]
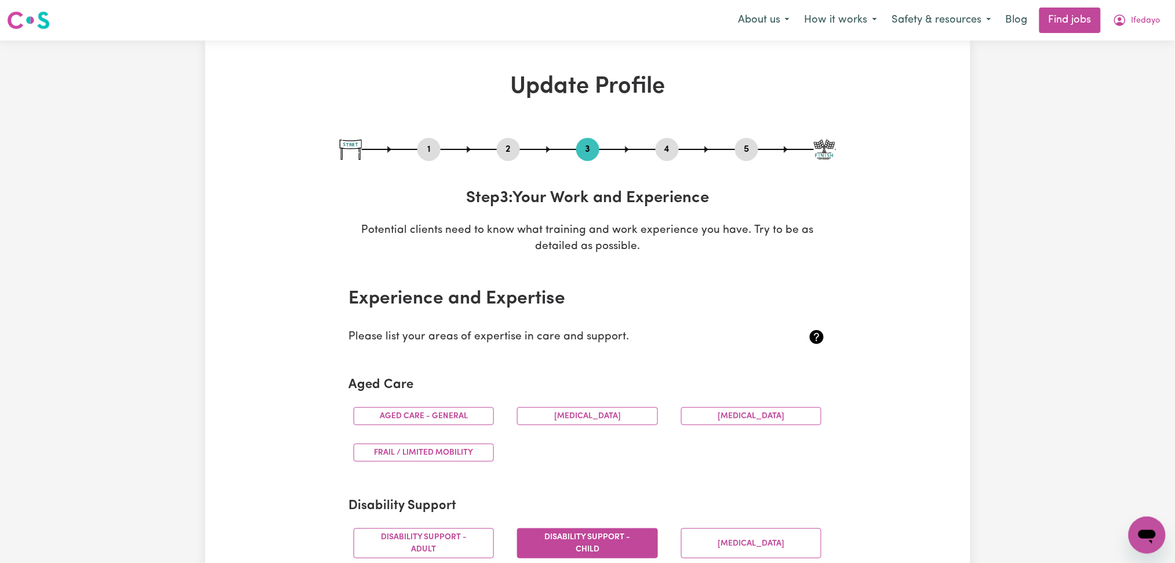
click at [1136, 28] on button "Ifedayo" at bounding box center [1136, 20] width 63 height 24
click at [1114, 88] on link "Logout" at bounding box center [1121, 89] width 92 height 22
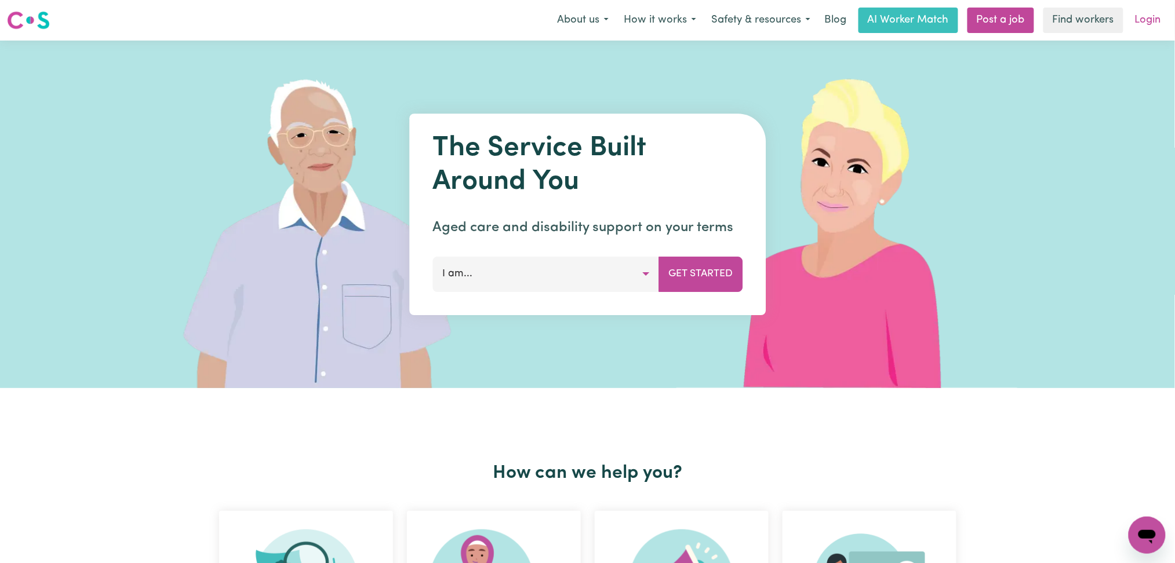
click at [1155, 16] on link "Login" at bounding box center [1148, 20] width 40 height 25
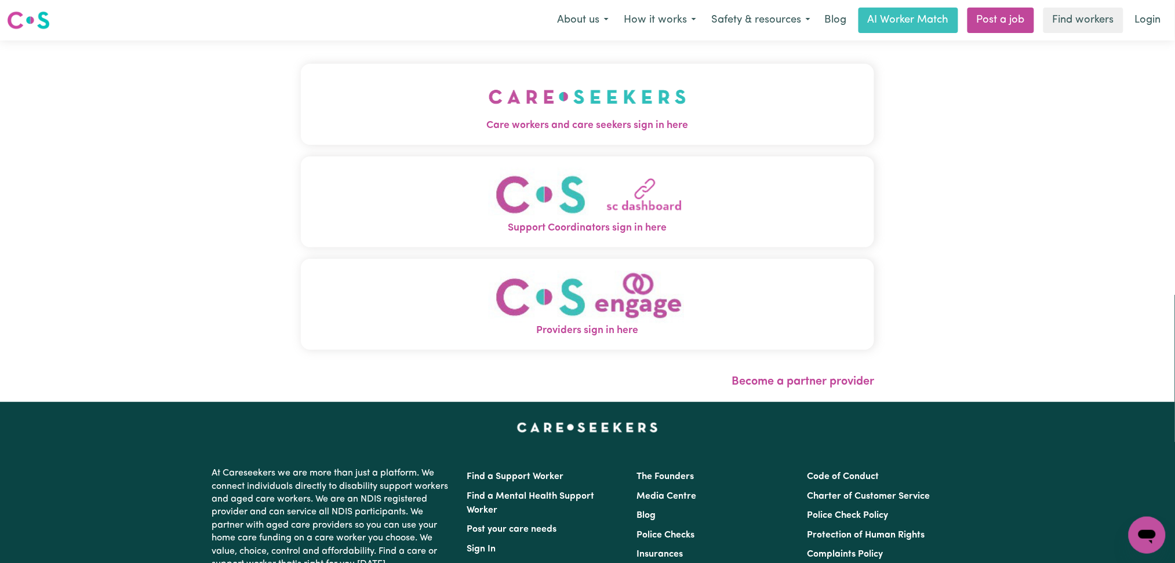
click at [431, 101] on button "Care workers and care seekers sign in here" at bounding box center [588, 104] width 574 height 81
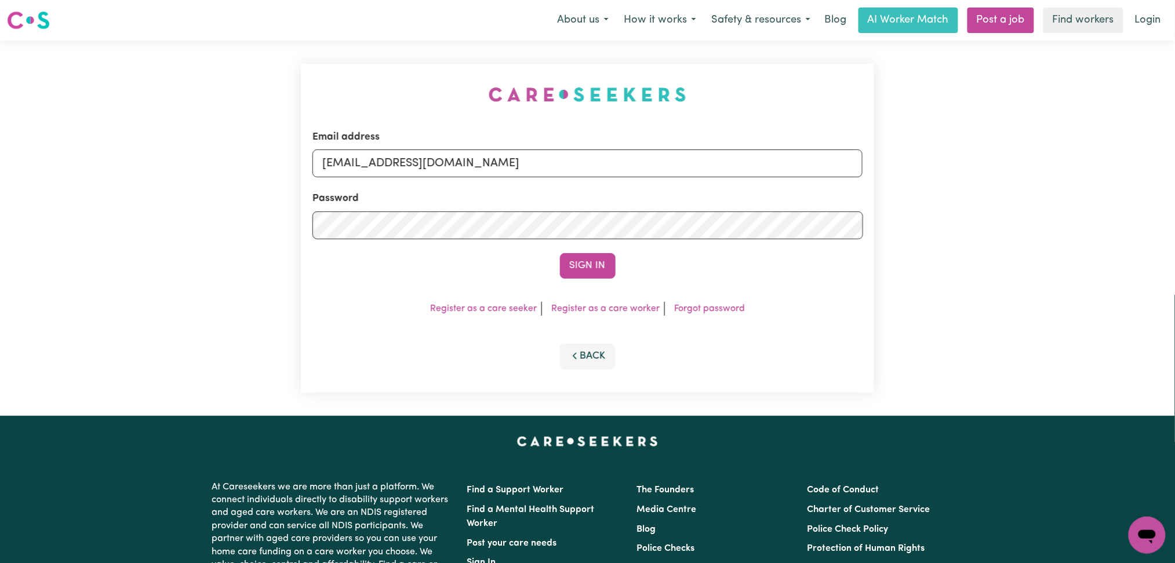
click at [439, 156] on input "[EMAIL_ADDRESS][DOMAIN_NAME]" at bounding box center [587, 163] width 550 height 28
drag, startPoint x: 380, startPoint y: 161, endPoint x: 819, endPoint y: 175, distance: 438.9
click at [822, 172] on input "Superuser~[EMAIL_ADDRESS][DOMAIN_NAME]" at bounding box center [587, 163] width 550 height 28
type input "Superuser~[EMAIL_ADDRESS][DOMAIN_NAME]"
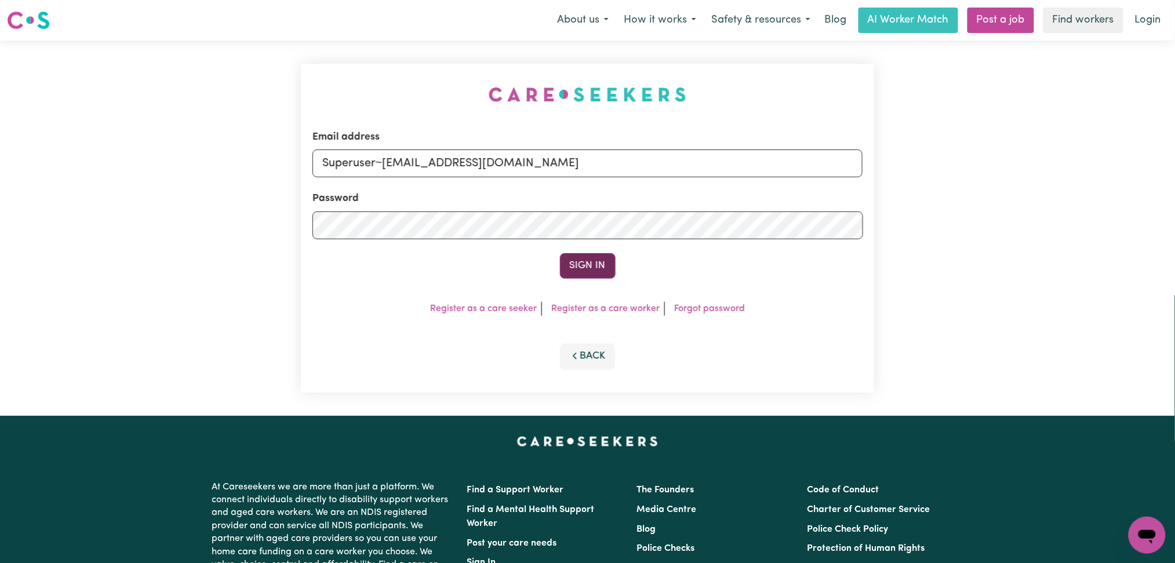
click at [588, 264] on button "Sign In" at bounding box center [588, 265] width 56 height 25
